Goal: Information Seeking & Learning: Learn about a topic

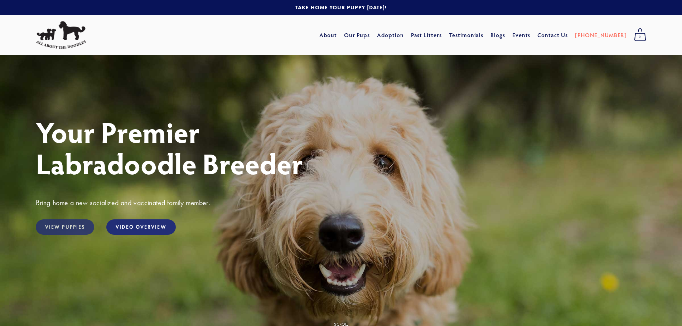
click at [69, 227] on link "View Puppies" at bounding box center [65, 226] width 58 height 15
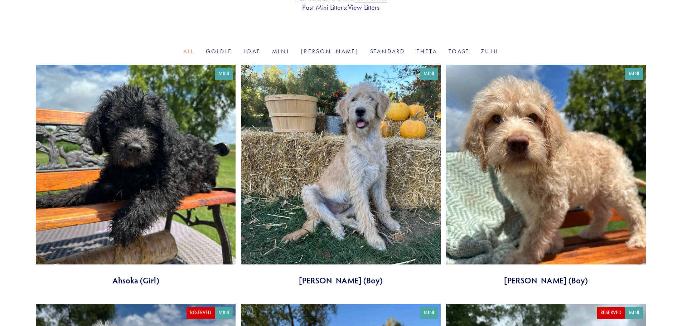
scroll to position [215, 0]
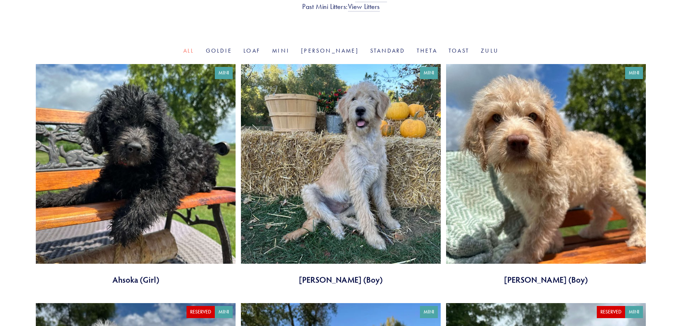
click at [164, 146] on link at bounding box center [136, 174] width 200 height 221
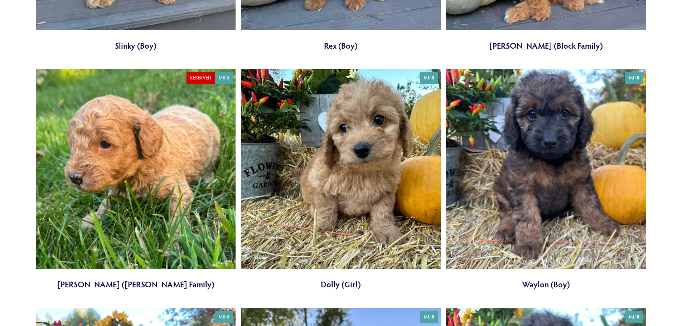
scroll to position [1431, 0]
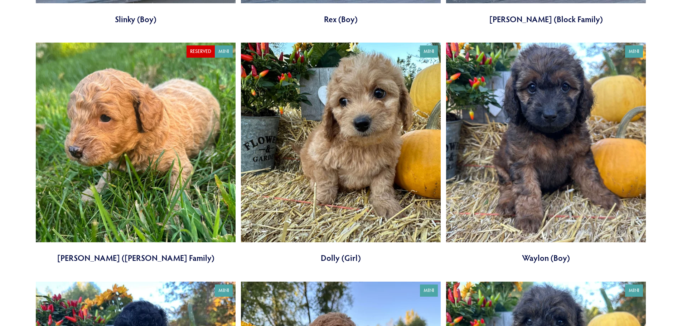
click at [321, 165] on link at bounding box center [341, 153] width 200 height 221
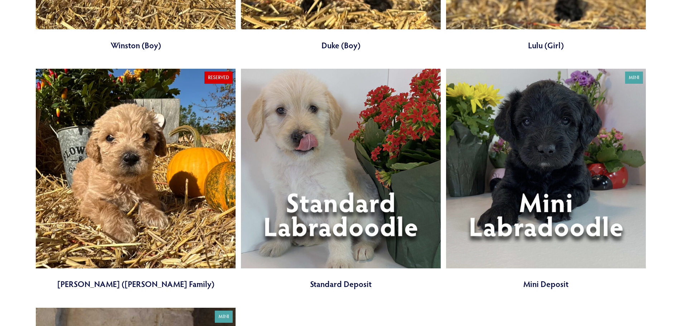
scroll to position [2611, 0]
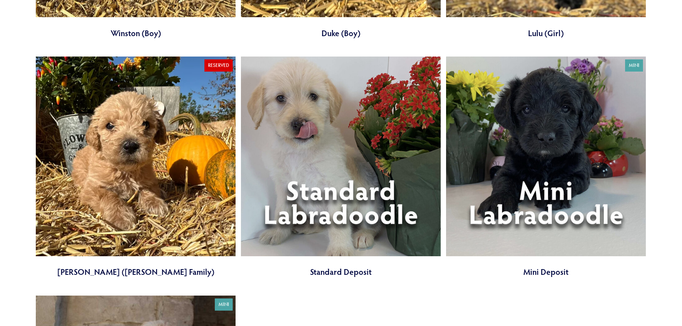
click at [346, 206] on link at bounding box center [341, 167] width 200 height 221
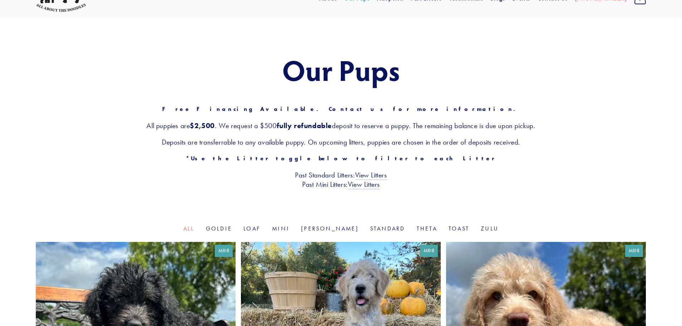
scroll to position [143, 0]
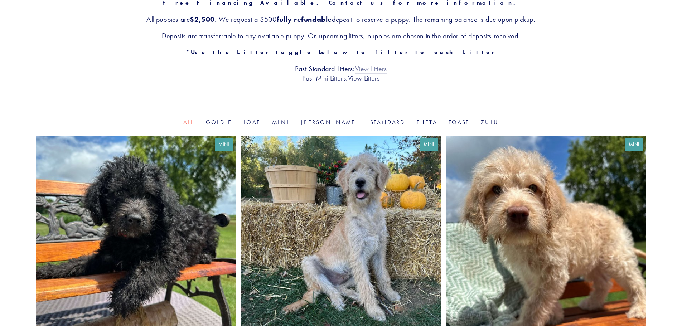
click at [370, 70] on link "View Litters" at bounding box center [371, 68] width 32 height 9
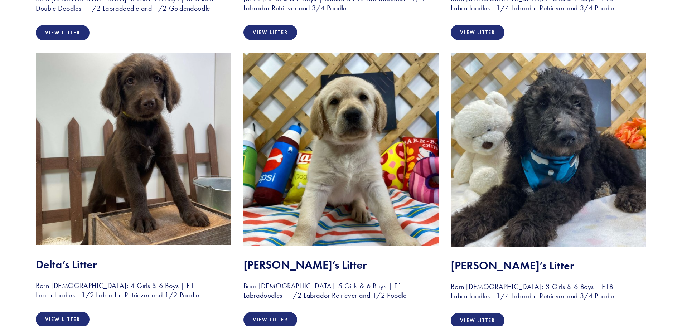
scroll to position [1932, 0]
